Goal: Transaction & Acquisition: Purchase product/service

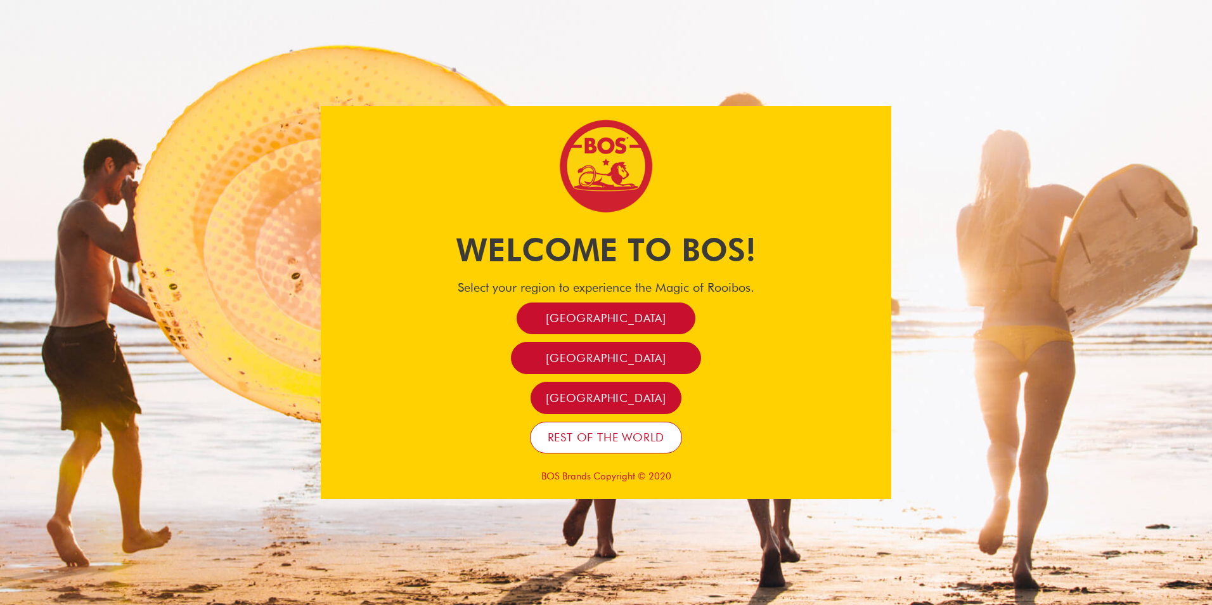
click at [627, 439] on span "Rest of the world" at bounding box center [606, 437] width 117 height 15
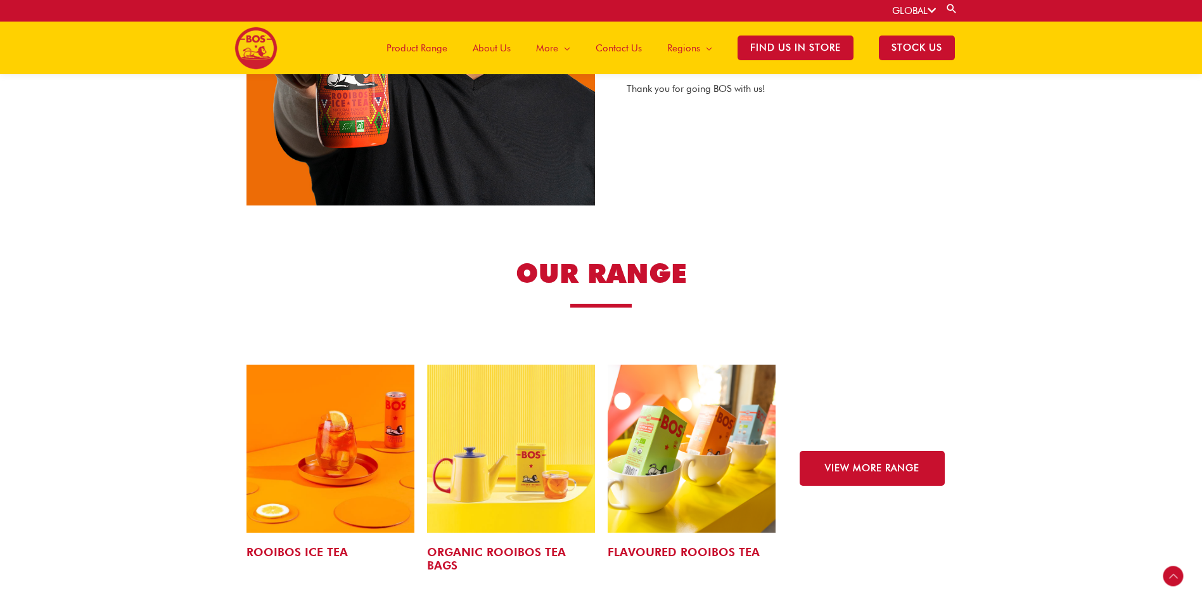
scroll to position [1770, 0]
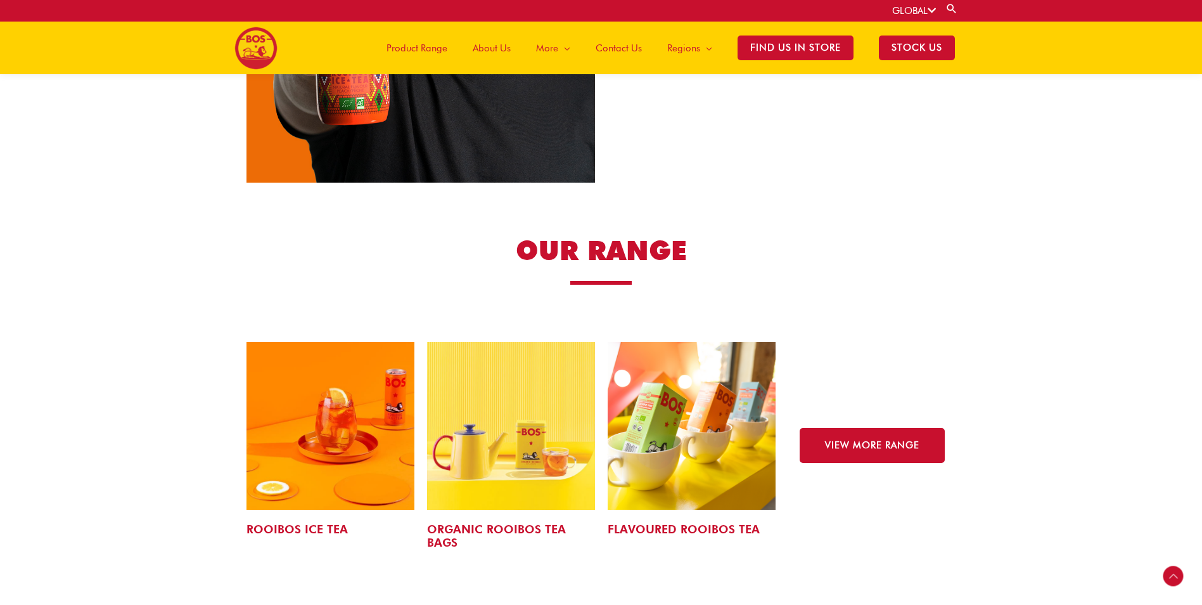
click at [514, 440] on img at bounding box center [511, 426] width 168 height 168
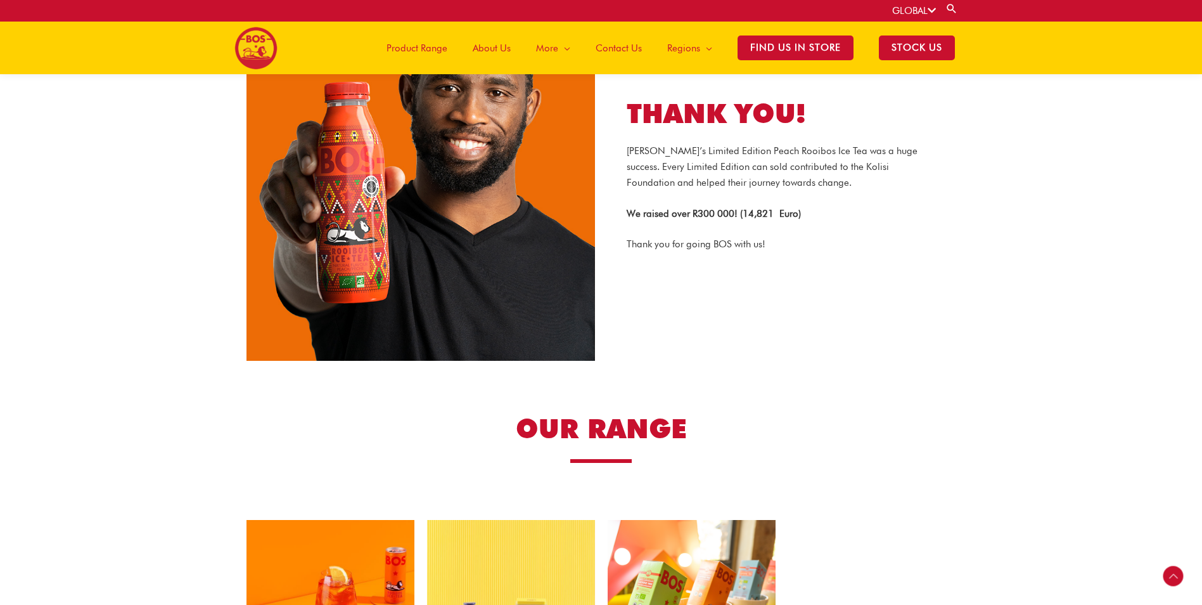
click at [483, 284] on img at bounding box center [421, 186] width 349 height 349
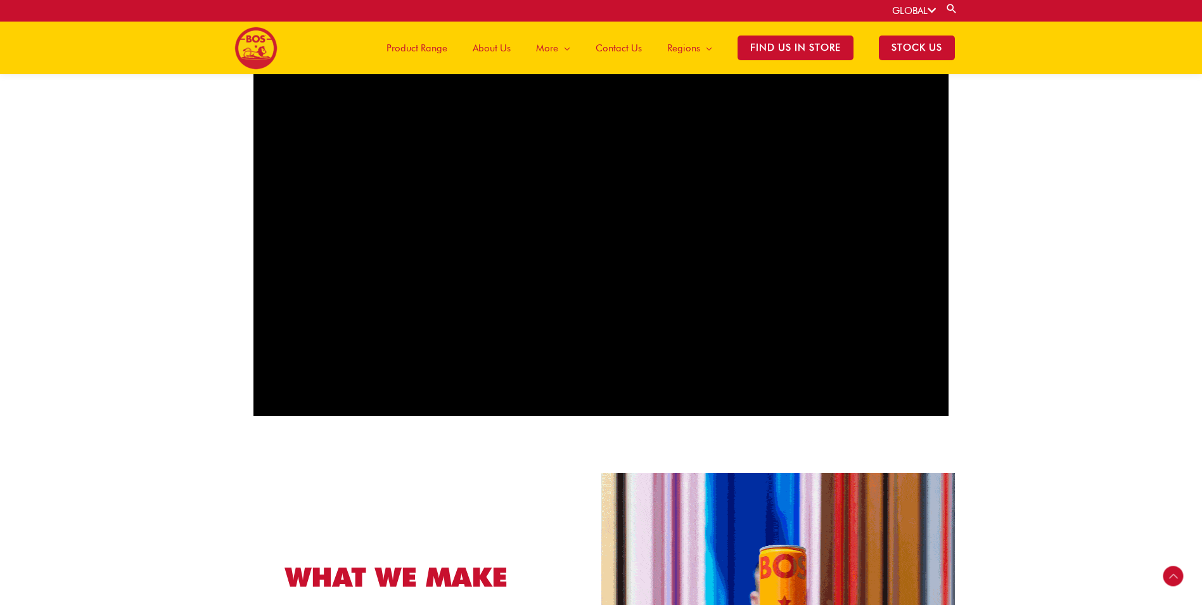
scroll to position [723, 0]
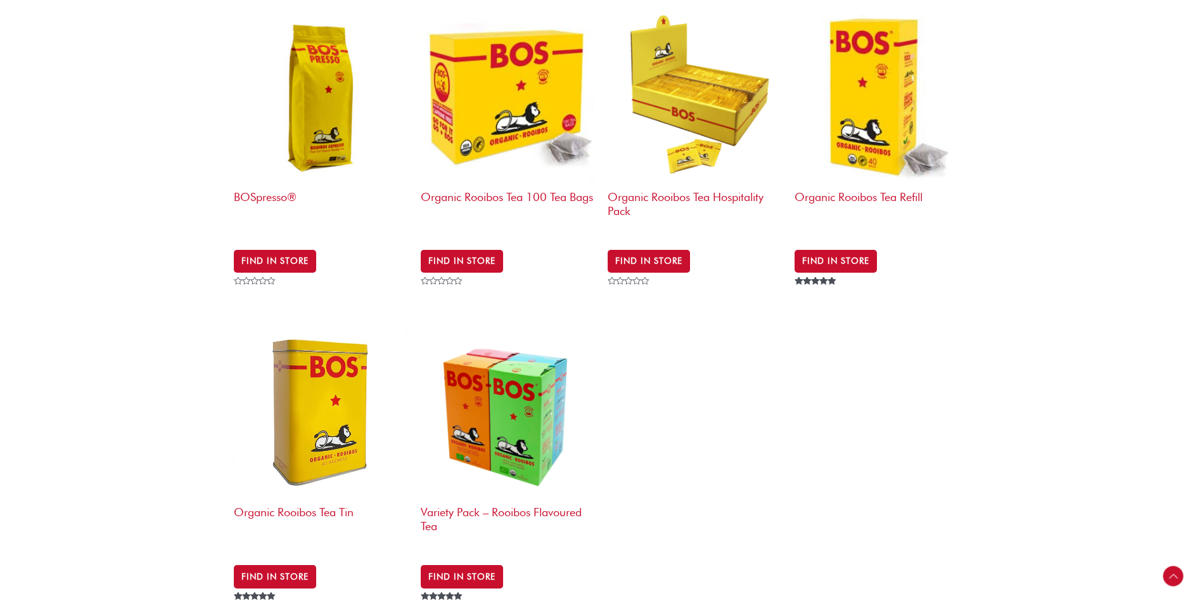
scroll to position [697, 0]
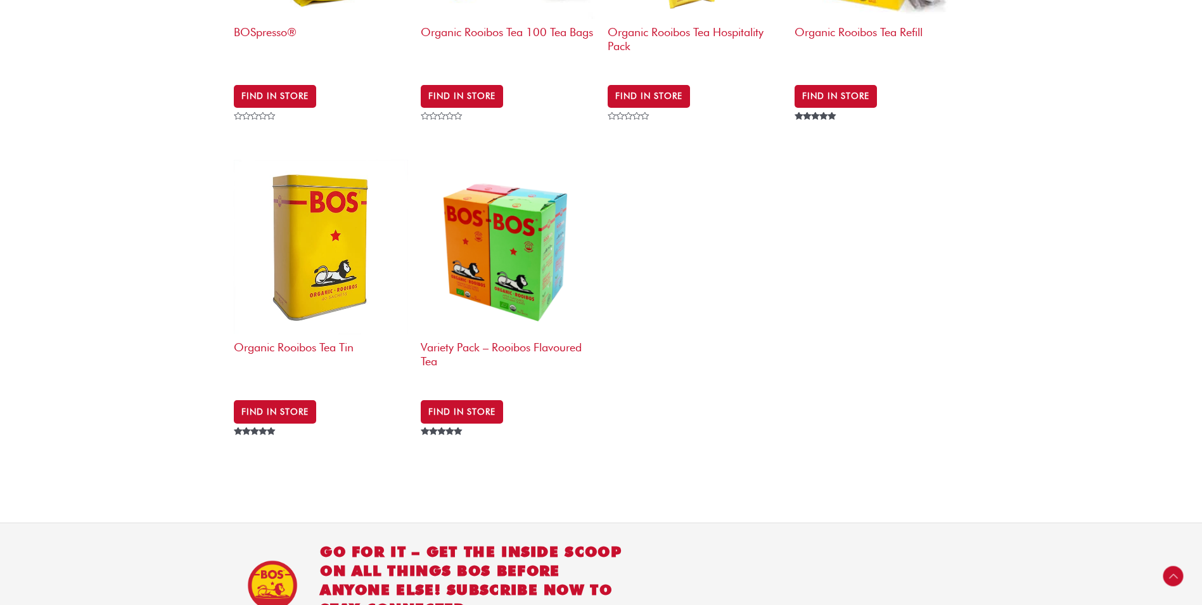
click at [309, 334] on h2 "Organic Rooibos Tea Tin" at bounding box center [321, 358] width 174 height 49
click at [278, 226] on img at bounding box center [321, 247] width 174 height 174
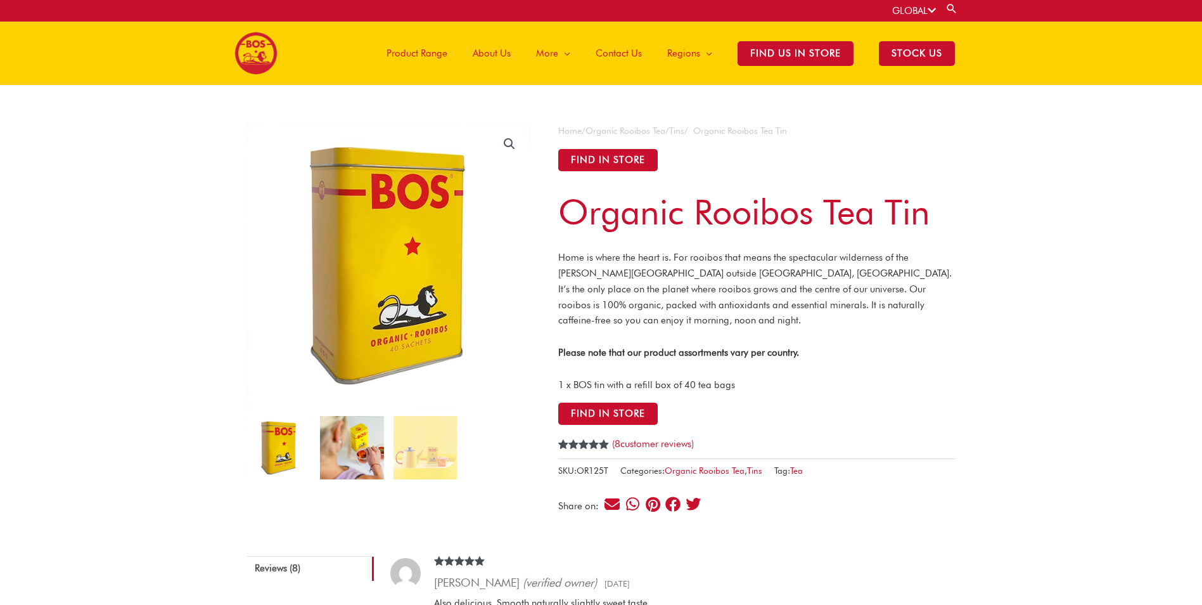
click at [333, 445] on img at bounding box center [351, 447] width 63 height 63
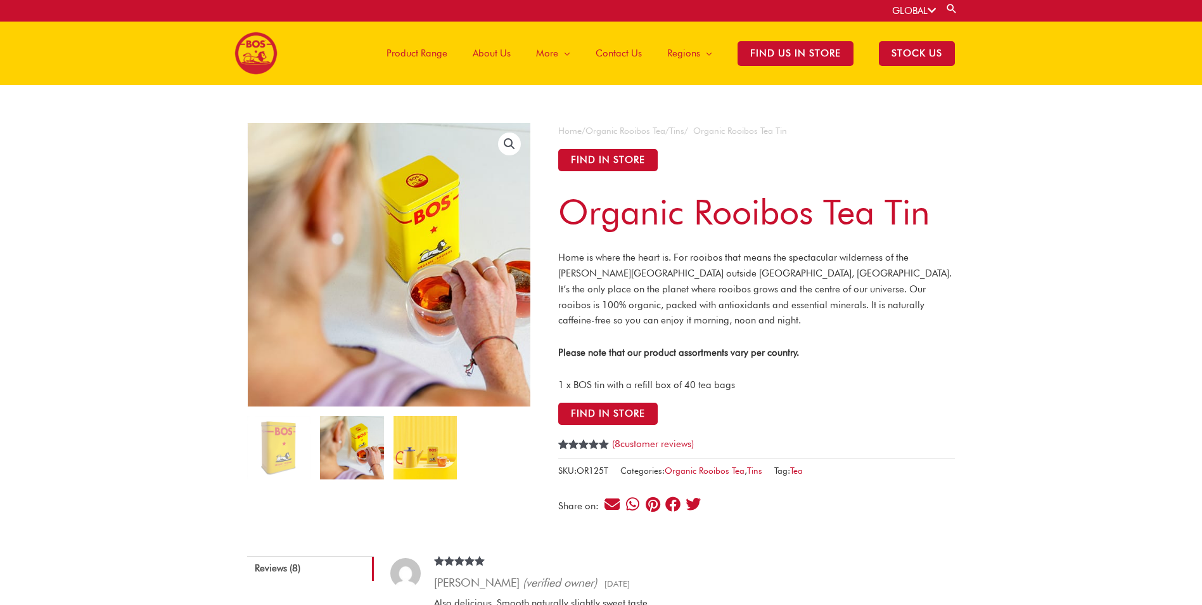
click at [428, 448] on img at bounding box center [425, 447] width 63 height 63
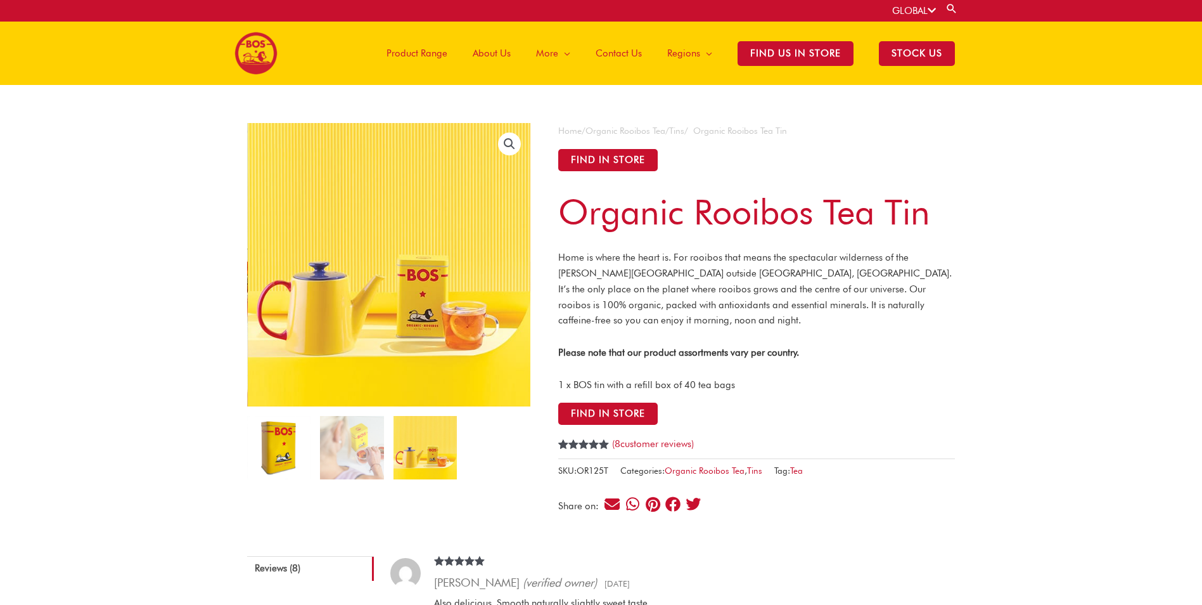
click at [291, 445] on img at bounding box center [278, 447] width 63 height 63
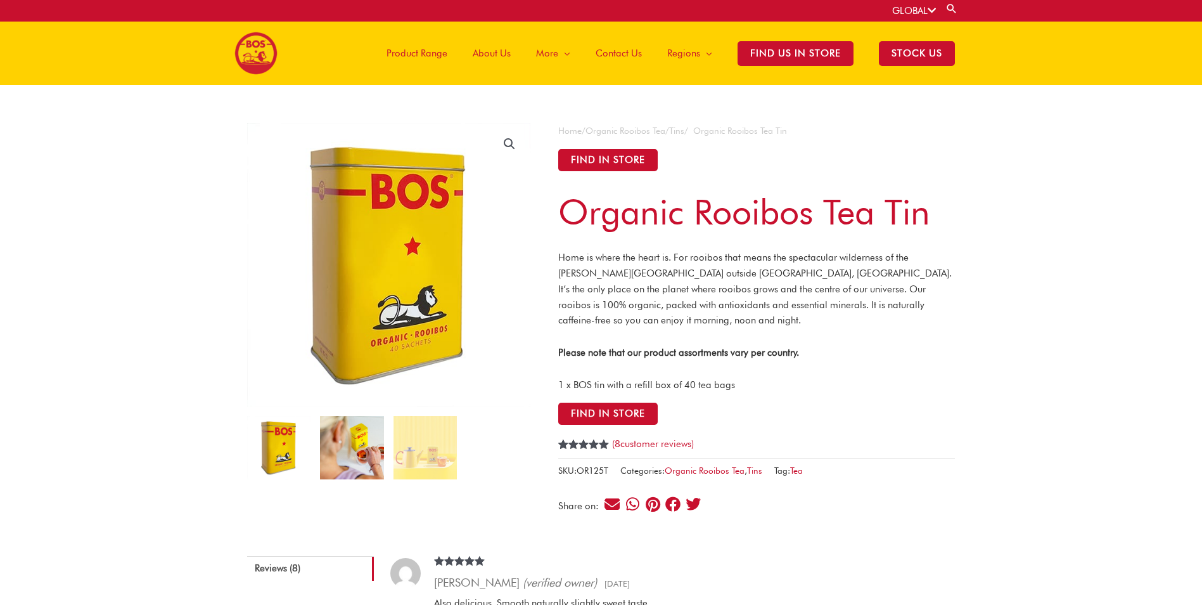
click at [360, 446] on img at bounding box center [351, 447] width 63 height 63
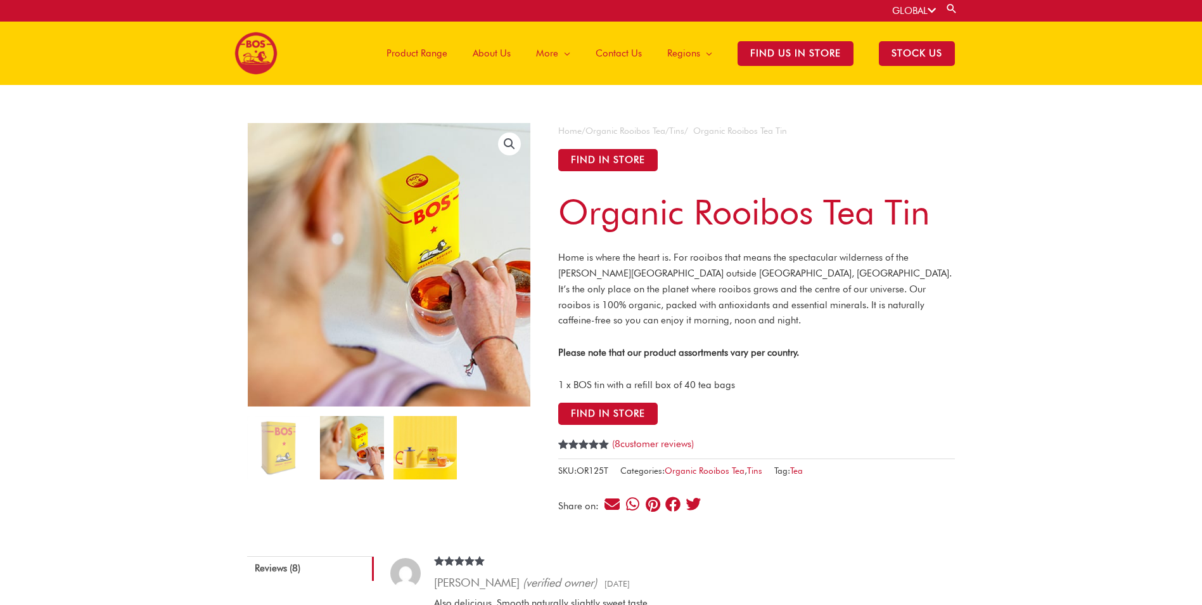
click at [430, 447] on img at bounding box center [425, 447] width 63 height 63
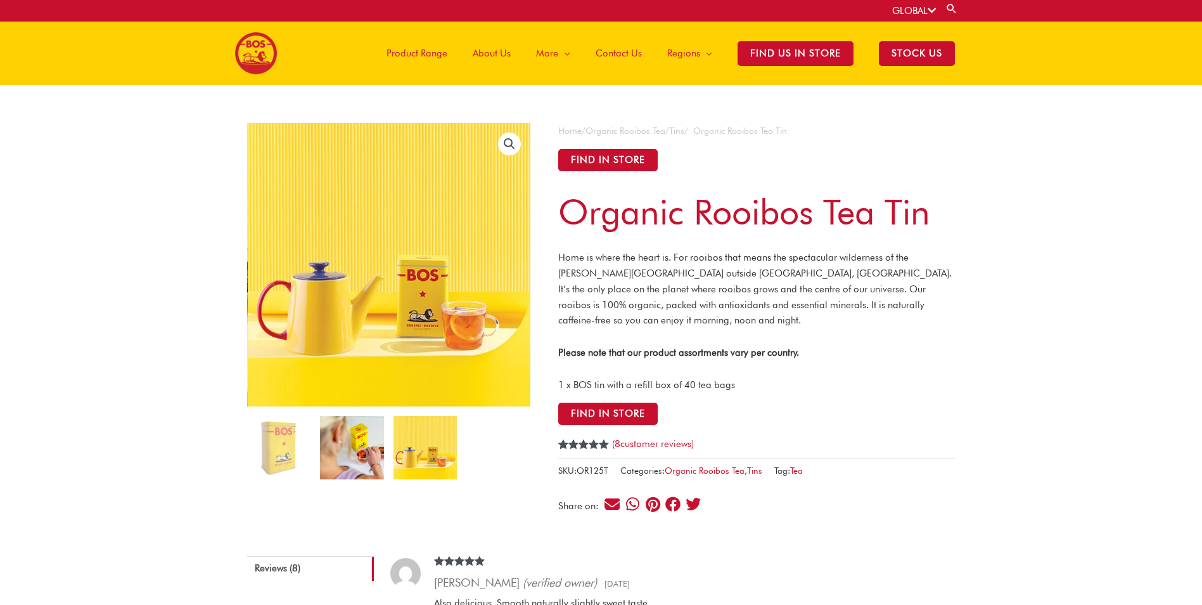
click at [361, 446] on img at bounding box center [351, 447] width 63 height 63
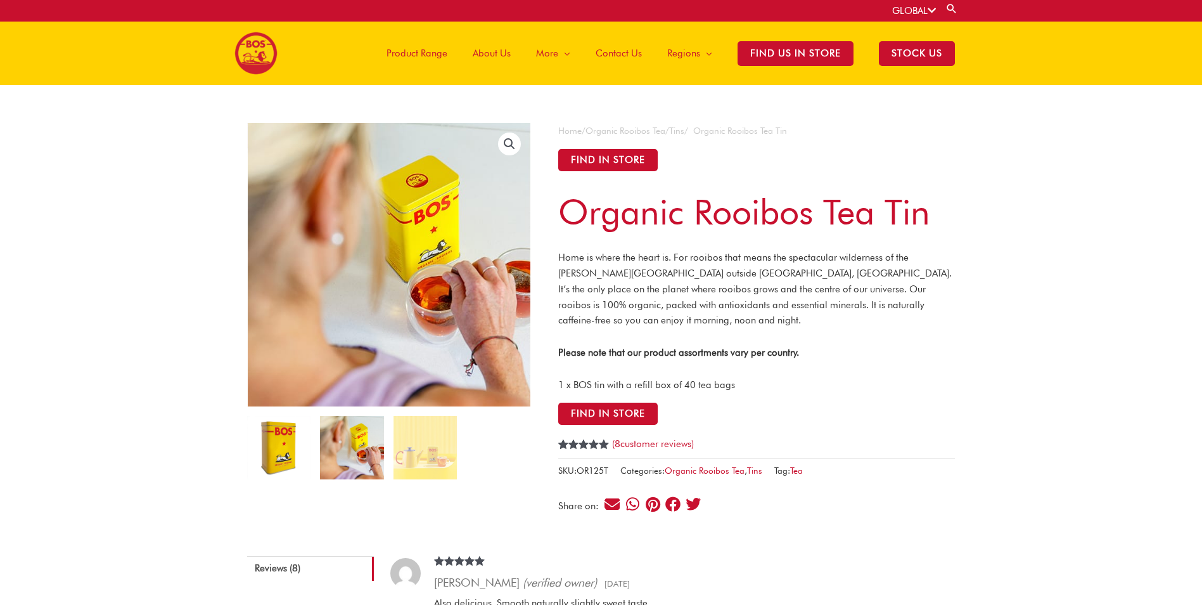
click at [276, 447] on img at bounding box center [278, 447] width 63 height 63
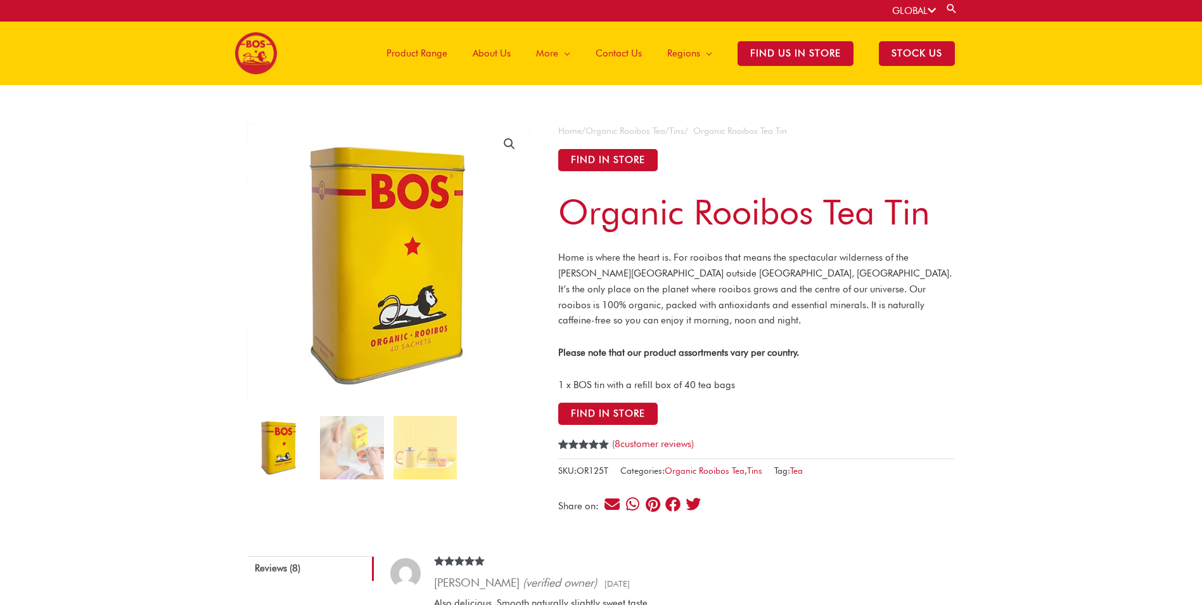
click at [298, 451] on img at bounding box center [278, 447] width 63 height 63
click at [367, 451] on img at bounding box center [351, 447] width 63 height 63
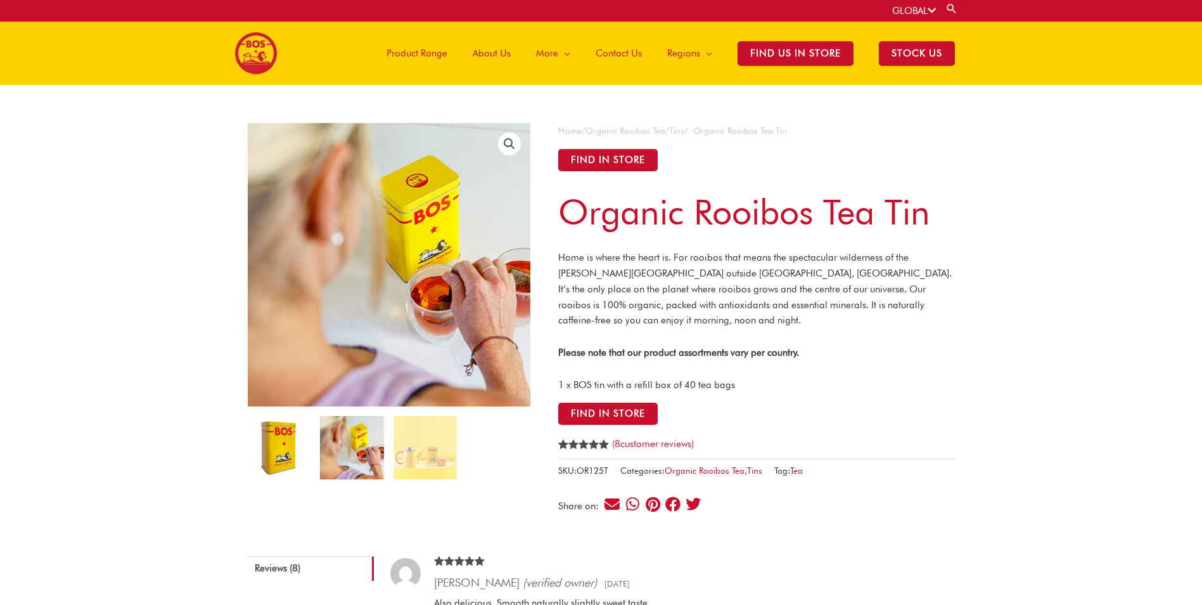
drag, startPoint x: 90, startPoint y: 6, endPoint x: 278, endPoint y: 464, distance: 495.2
click at [276, 465] on img at bounding box center [278, 447] width 63 height 63
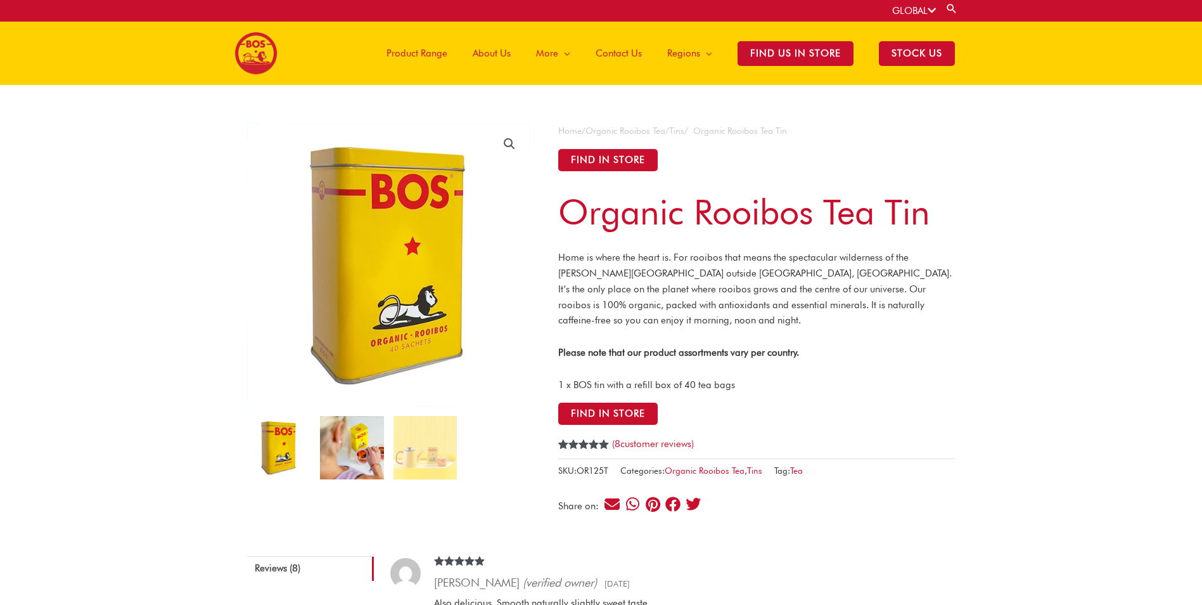
click at [364, 464] on img at bounding box center [351, 447] width 63 height 63
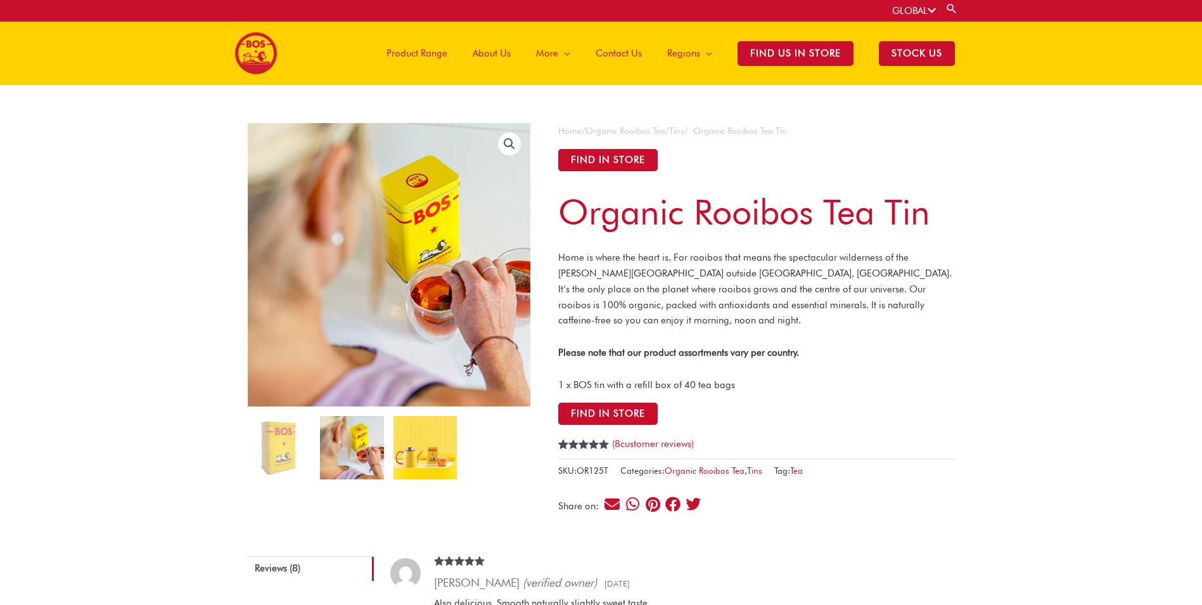
click at [422, 453] on img at bounding box center [425, 447] width 63 height 63
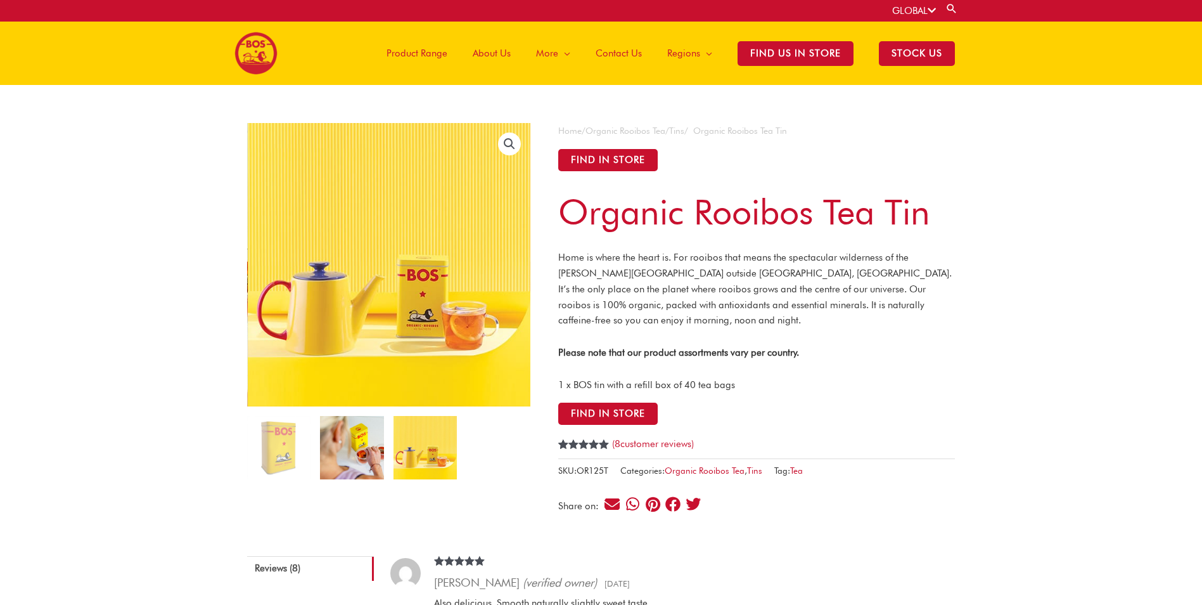
click at [361, 451] on img at bounding box center [351, 447] width 63 height 63
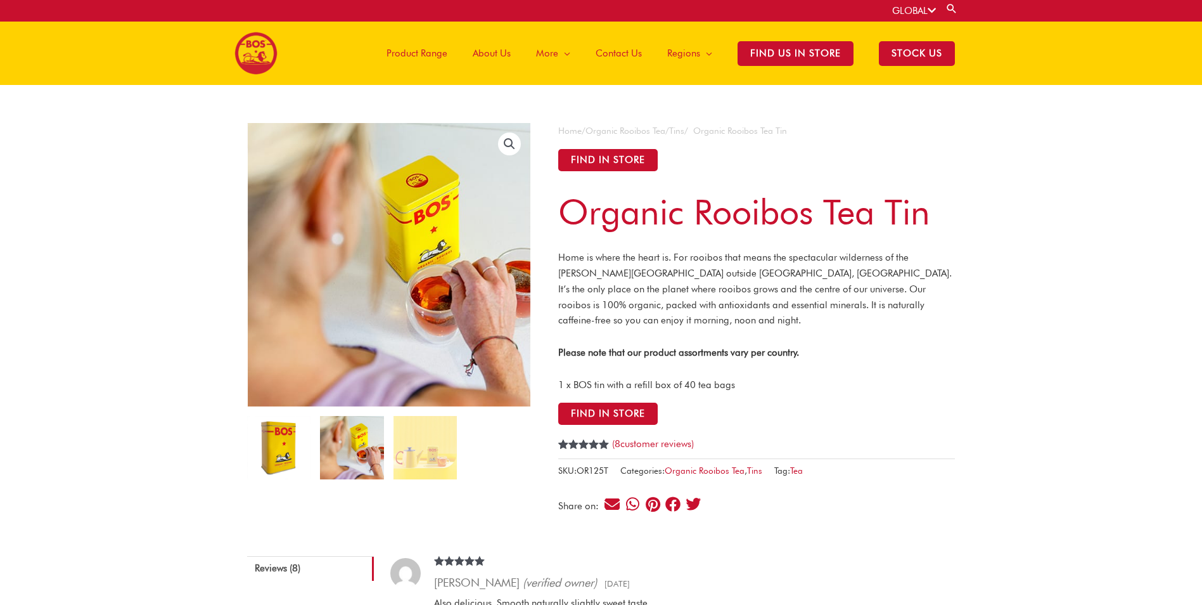
click at [274, 442] on img at bounding box center [278, 447] width 63 height 63
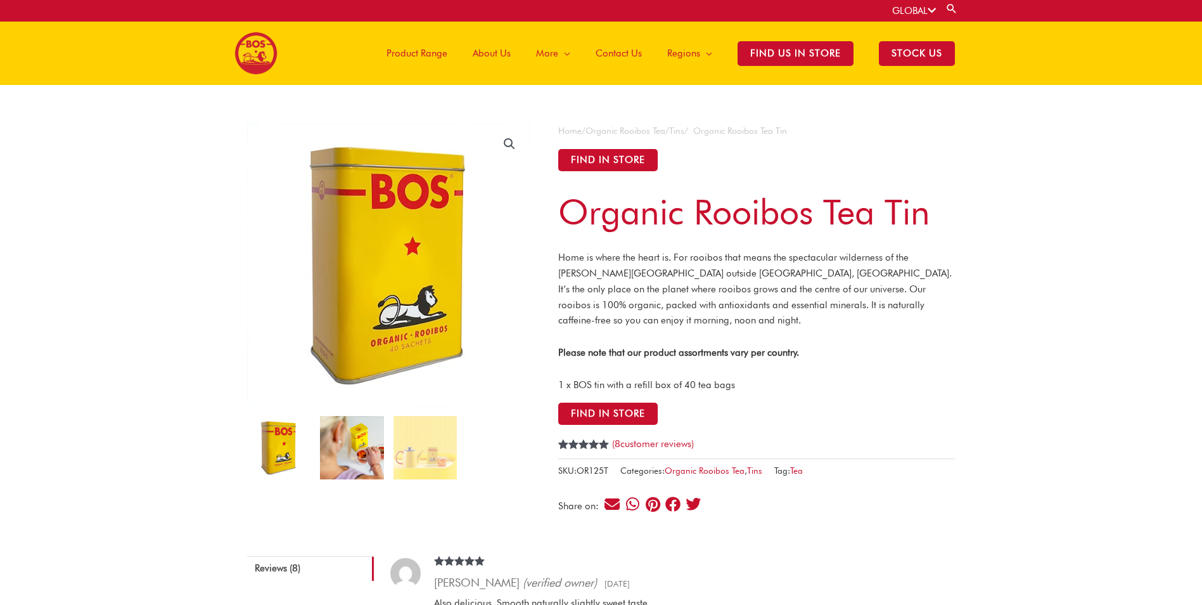
click at [358, 456] on img at bounding box center [351, 447] width 63 height 63
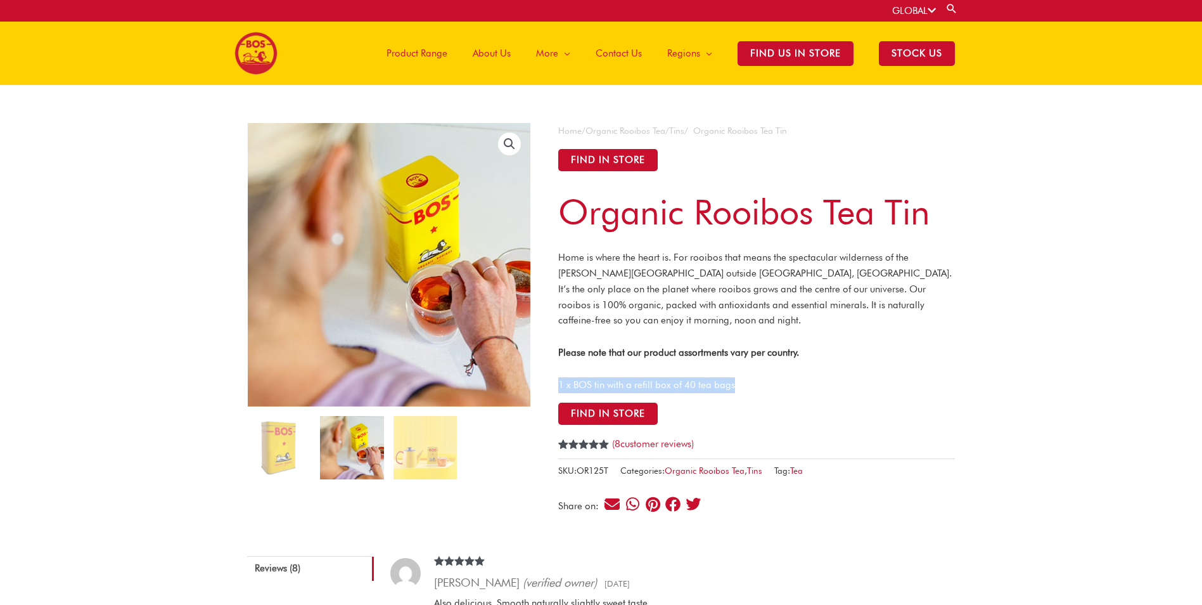
drag, startPoint x: 560, startPoint y: 385, endPoint x: 756, endPoint y: 380, distance: 196.5
click at [756, 380] on p "1 x BOS tin with a refill box of 40 tea bags" at bounding box center [756, 385] width 397 height 16
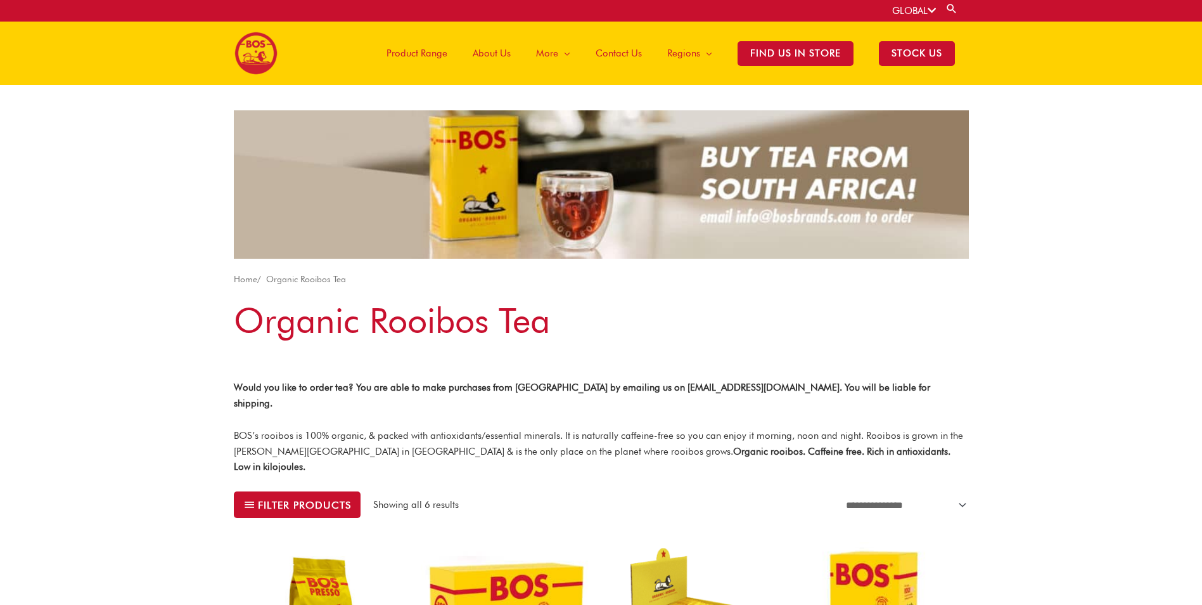
drag, startPoint x: 693, startPoint y: 586, endPoint x: 851, endPoint y: 237, distance: 383.0
